Goal: Book appointment/travel/reservation

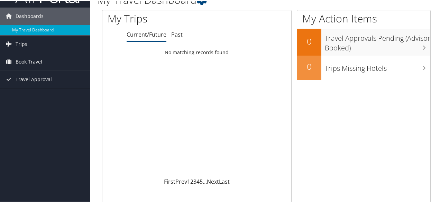
scroll to position [19, 0]
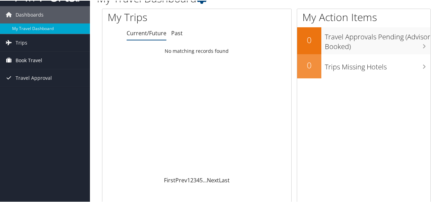
click at [38, 58] on span "Book Travel" at bounding box center [29, 59] width 27 height 17
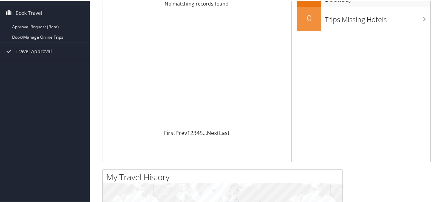
scroll to position [0, 0]
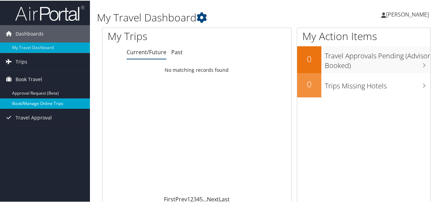
click at [31, 105] on link "Book/Manage Online Trips" at bounding box center [45, 103] width 90 height 10
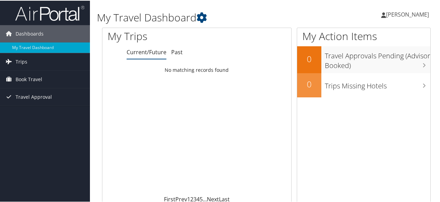
click at [149, 55] on link "Current/Future" at bounding box center [147, 52] width 40 height 8
click at [21, 61] on span "Trips" at bounding box center [22, 61] width 12 height 17
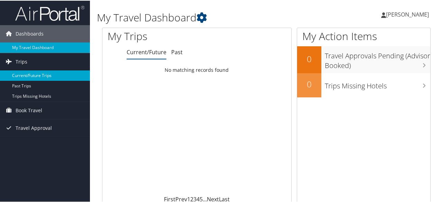
click at [34, 75] on link "Current/Future Trips" at bounding box center [45, 75] width 90 height 10
